Goal: Entertainment & Leisure: Consume media (video, audio)

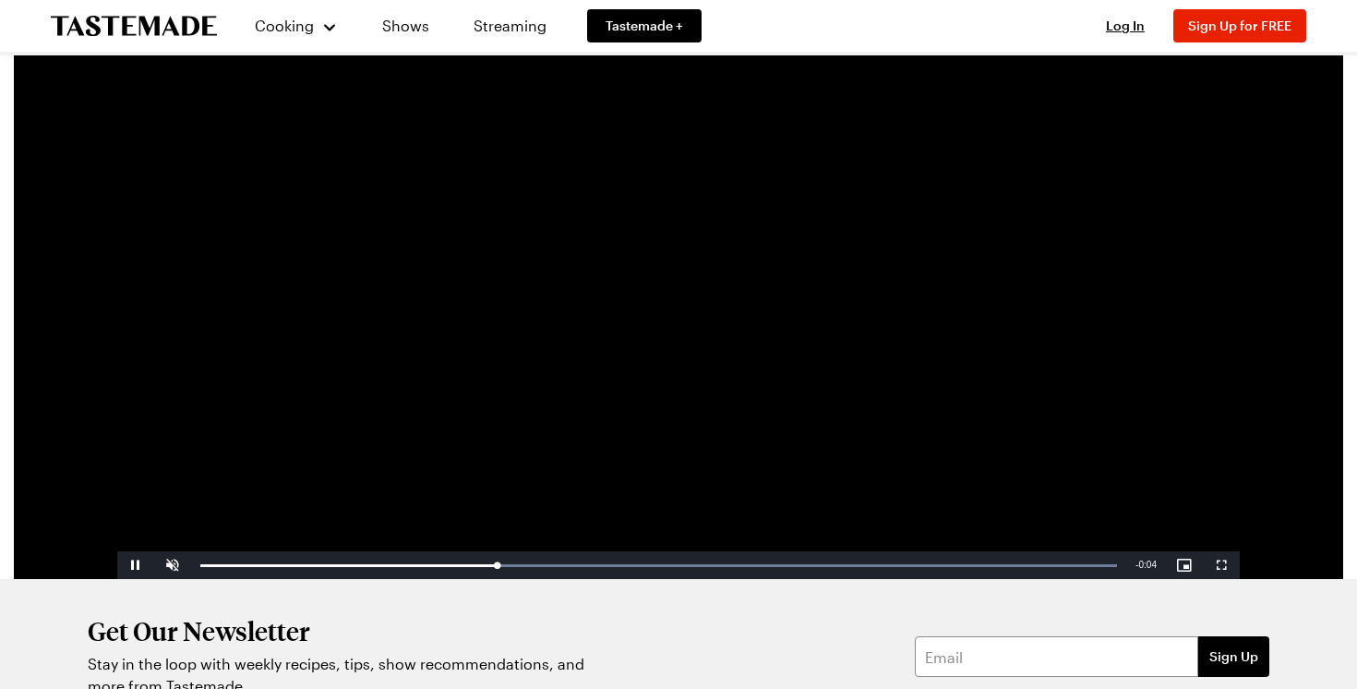
scroll to position [275, 0]
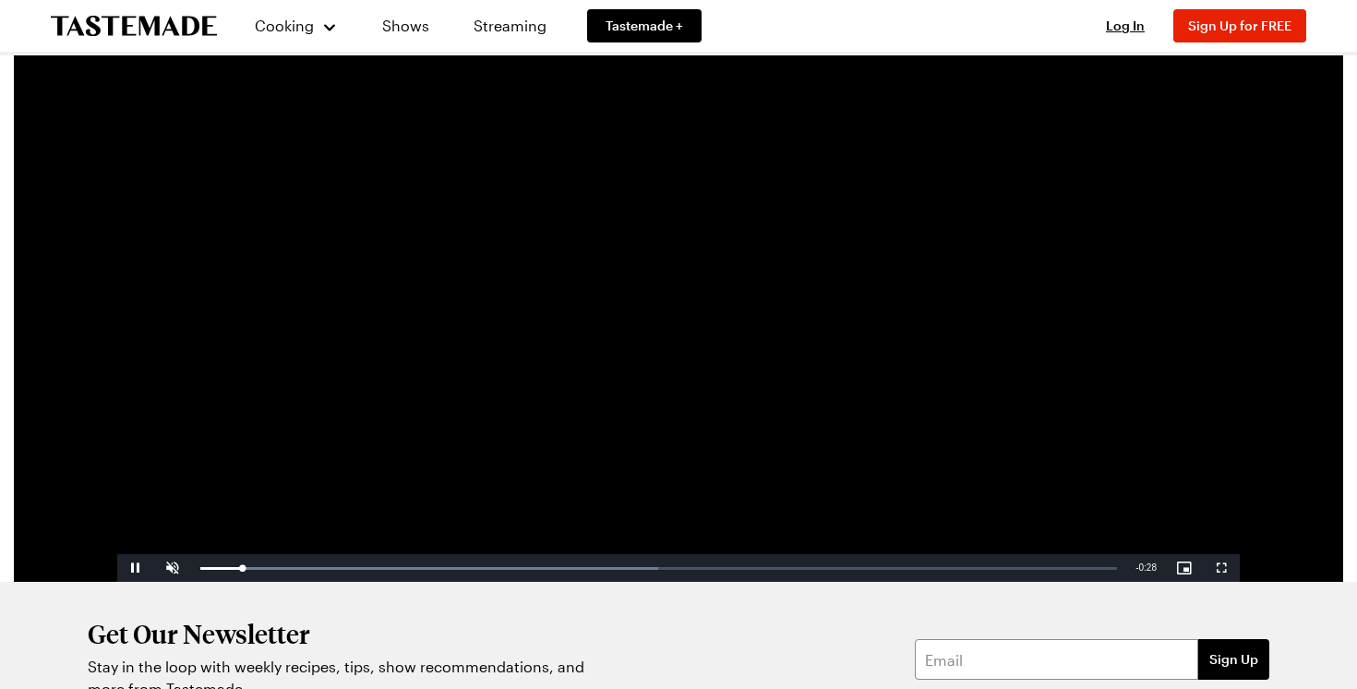
scroll to position [144, 0]
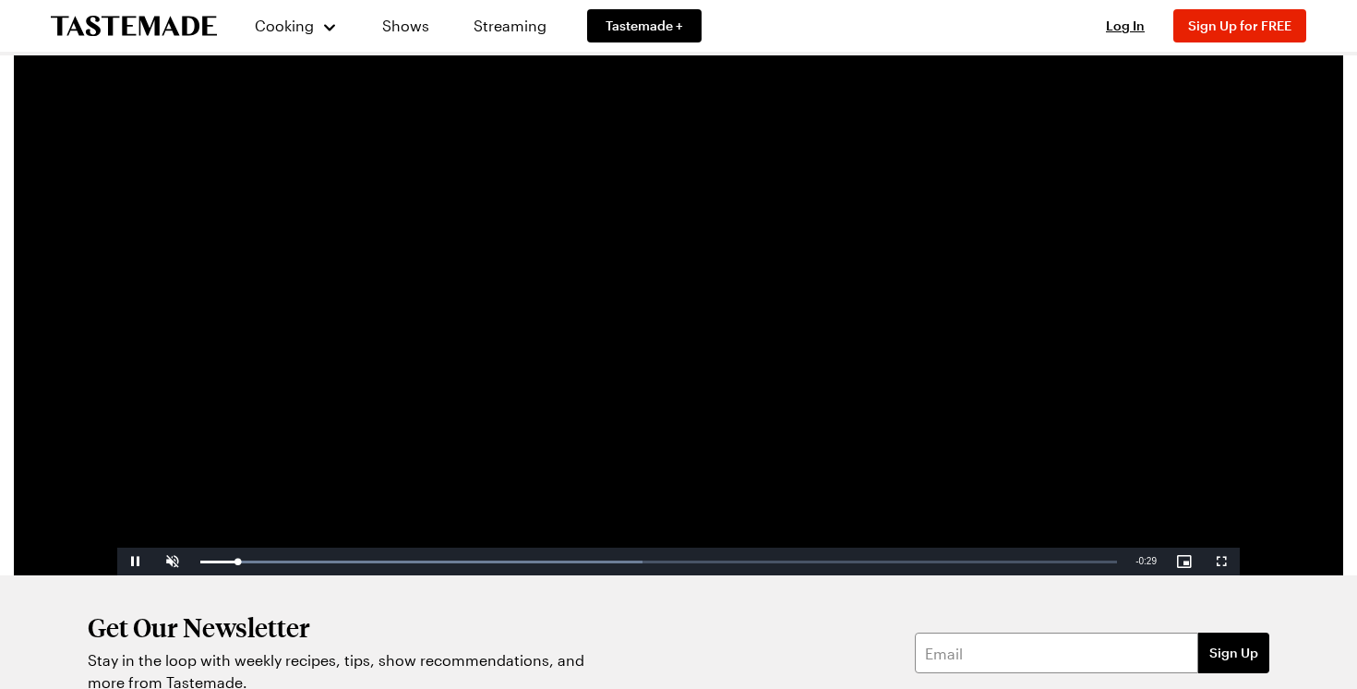
scroll to position [173, 0]
